Goal: Task Accomplishment & Management: Use online tool/utility

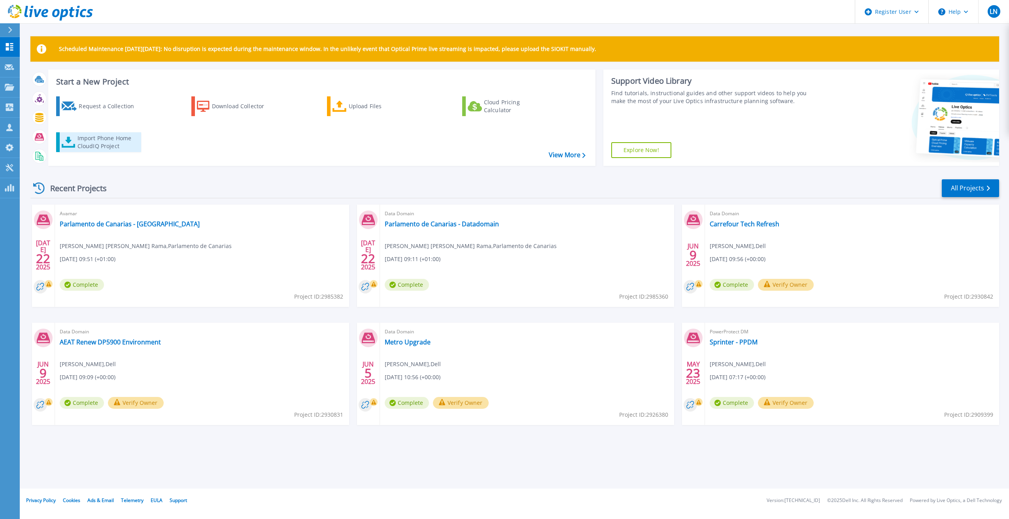
click at [98, 144] on div "Import Phone Home CloudIQ Project" at bounding box center [108, 142] width 62 height 16
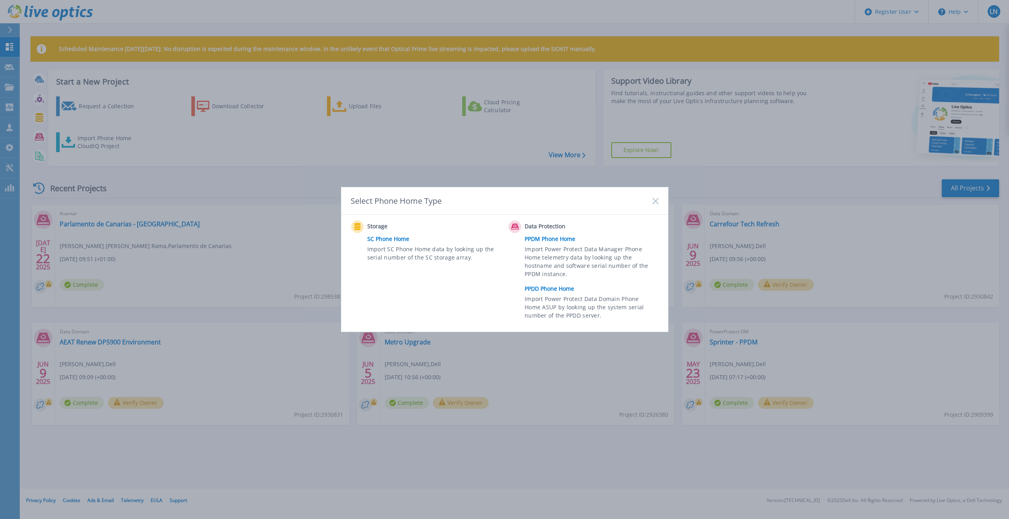
click at [544, 289] on link "PPDD Phone Home" at bounding box center [593, 289] width 138 height 12
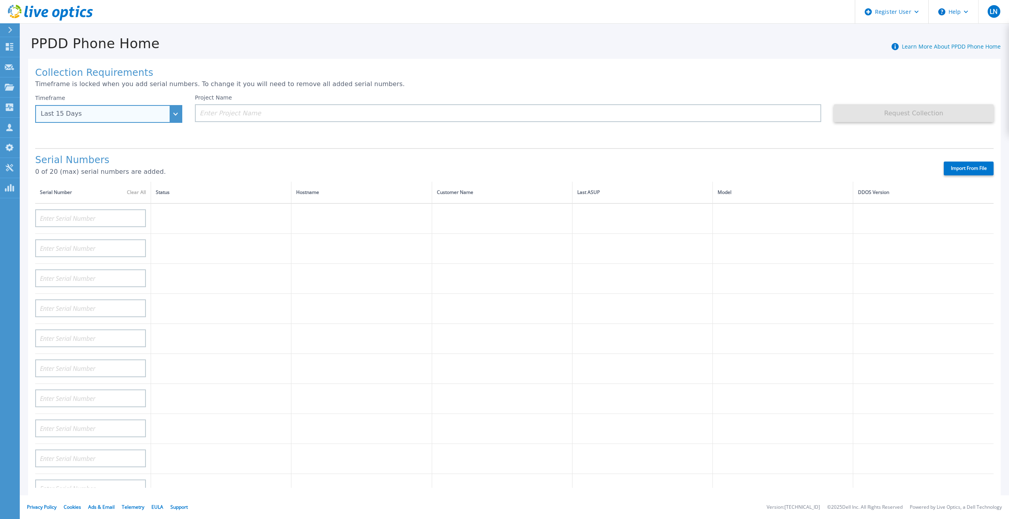
click at [174, 115] on div "Last 15 Days" at bounding box center [108, 114] width 147 height 18
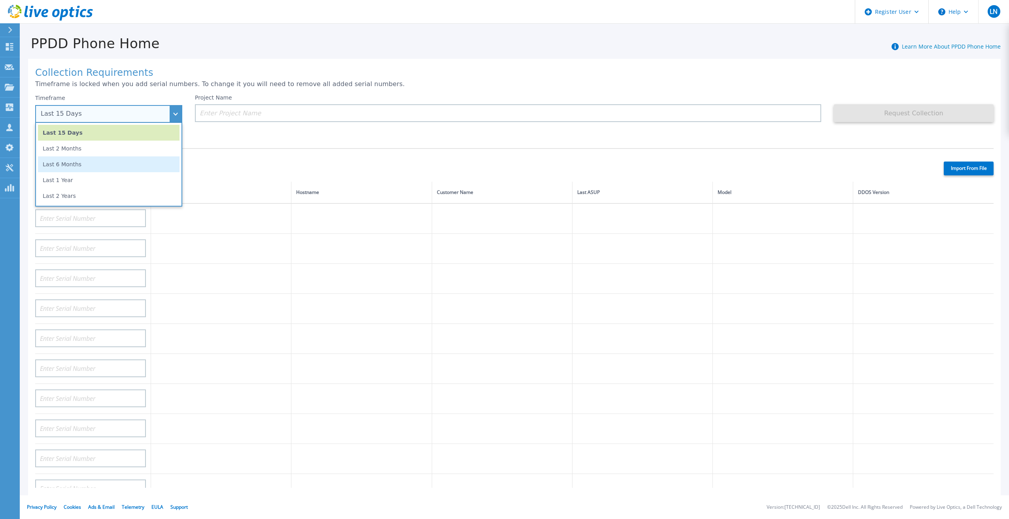
click at [127, 166] on li "Last 6 Months" at bounding box center [108, 165] width 141 height 16
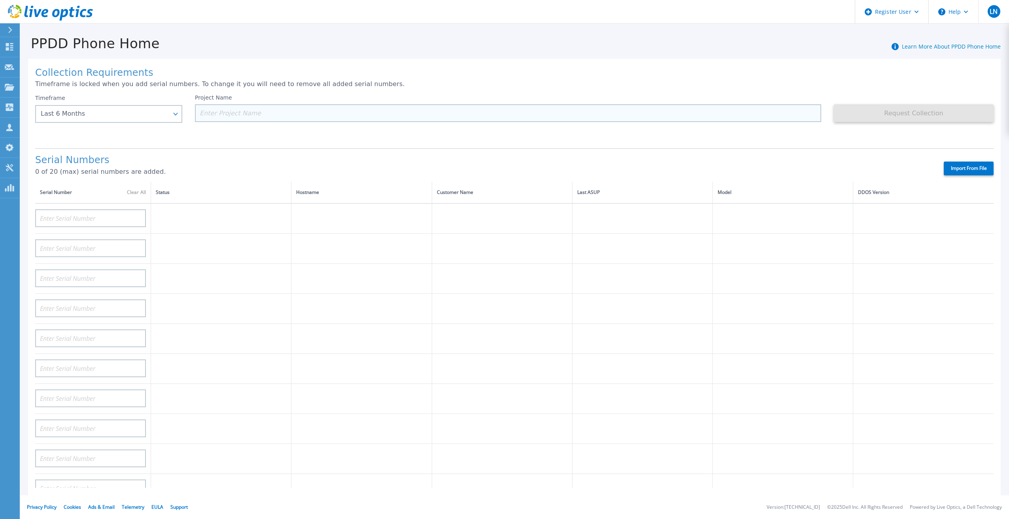
click at [218, 115] on input at bounding box center [508, 113] width 626 height 18
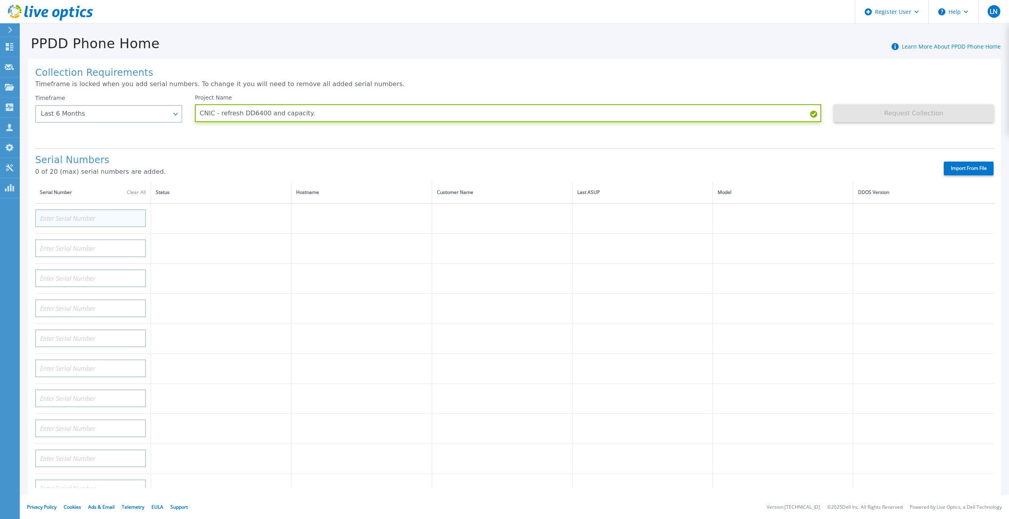
type input "CNIC - refresh DD6400 and capacity."
click at [61, 211] on input at bounding box center [90, 218] width 111 height 18
paste input "CRK00224807052"
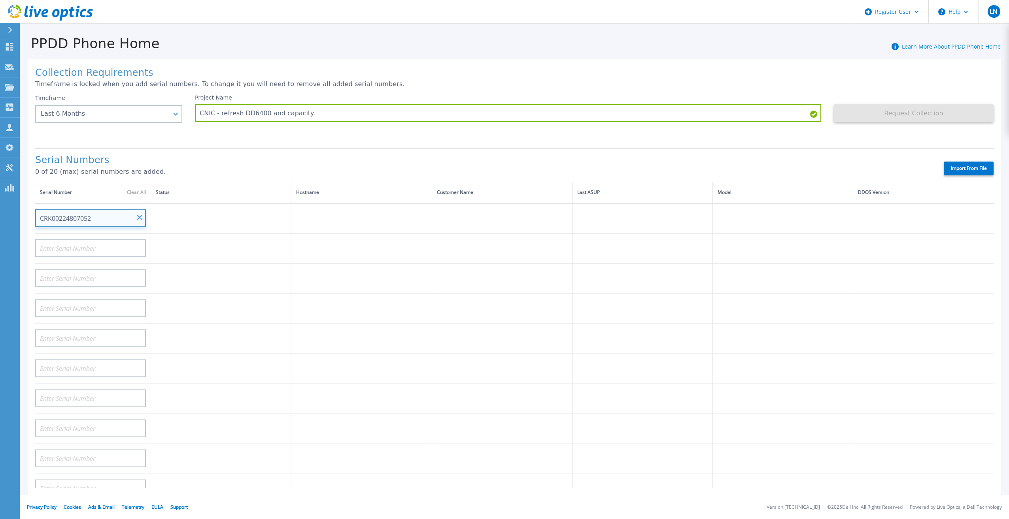
type input "CRK00224807052"
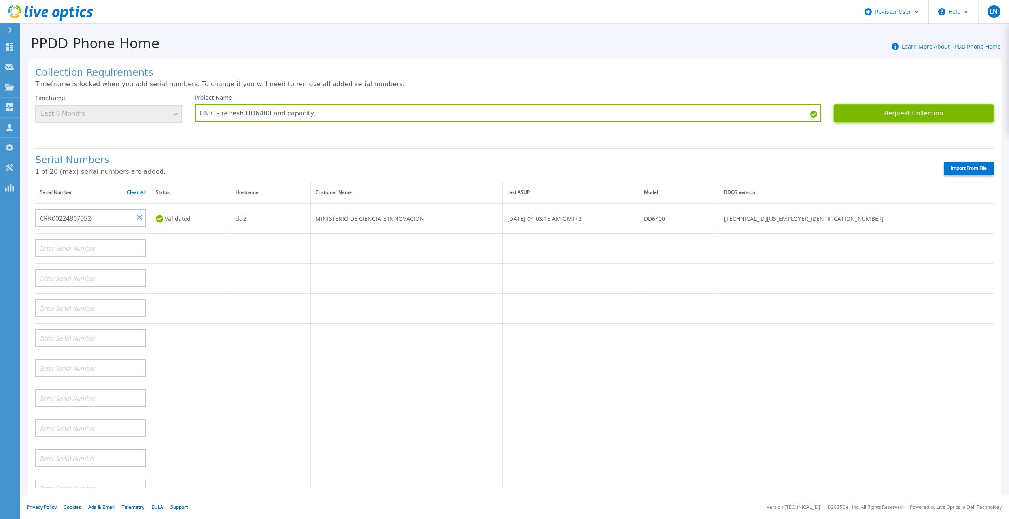
click at [909, 111] on button "Request Collection" at bounding box center [914, 113] width 160 height 18
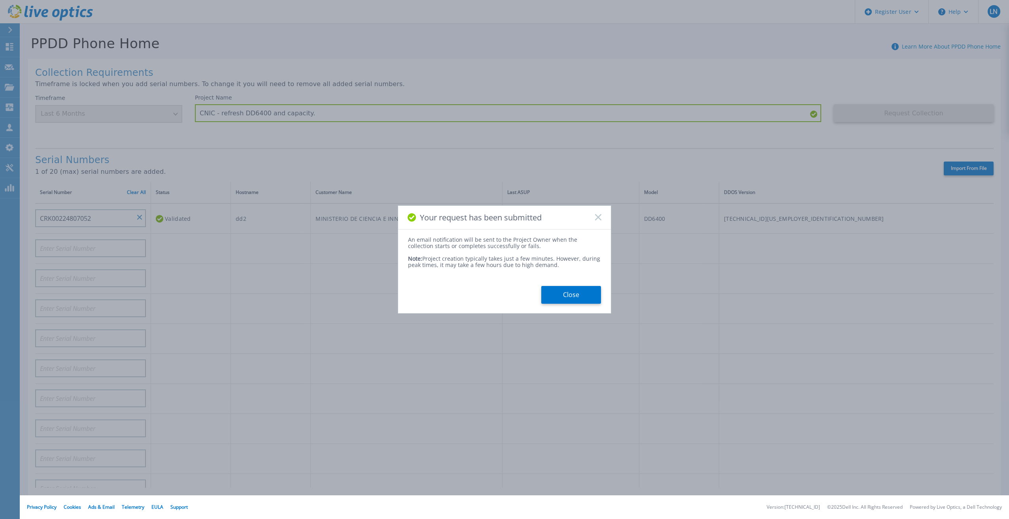
drag, startPoint x: 576, startPoint y: 292, endPoint x: 565, endPoint y: 281, distance: 16.0
click at [576, 292] on button "Close" at bounding box center [571, 295] width 60 height 18
